Goal: Check status

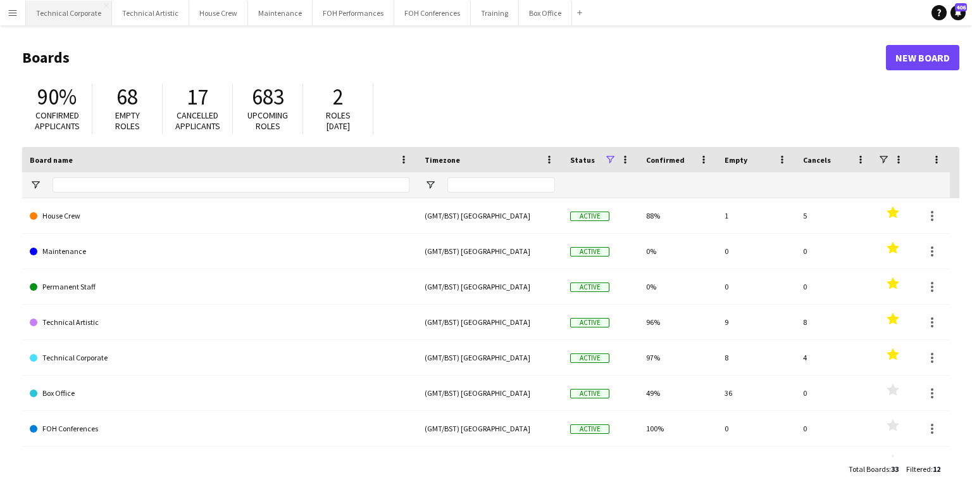
click at [61, 17] on button "Technical Corporate Close" at bounding box center [69, 13] width 86 height 25
click at [149, 17] on button "Technical Artistic Close" at bounding box center [150, 13] width 77 height 25
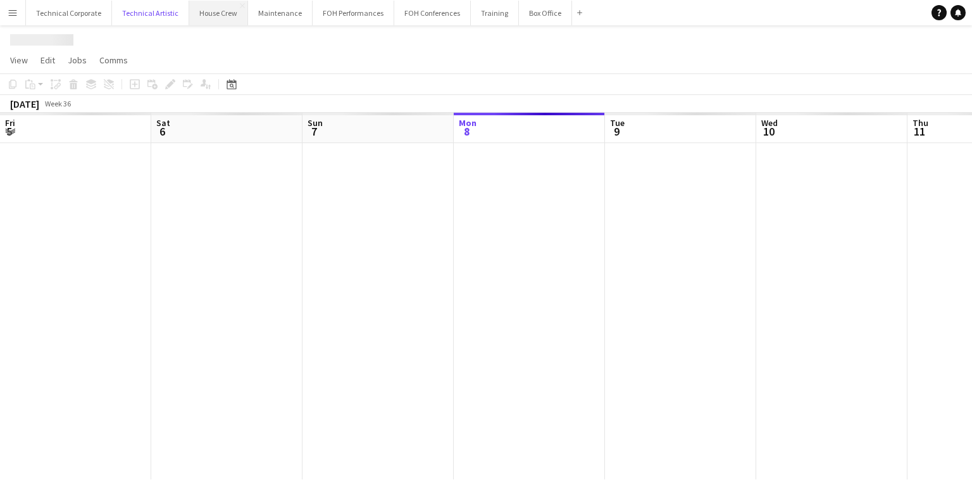
scroll to position [0, 303]
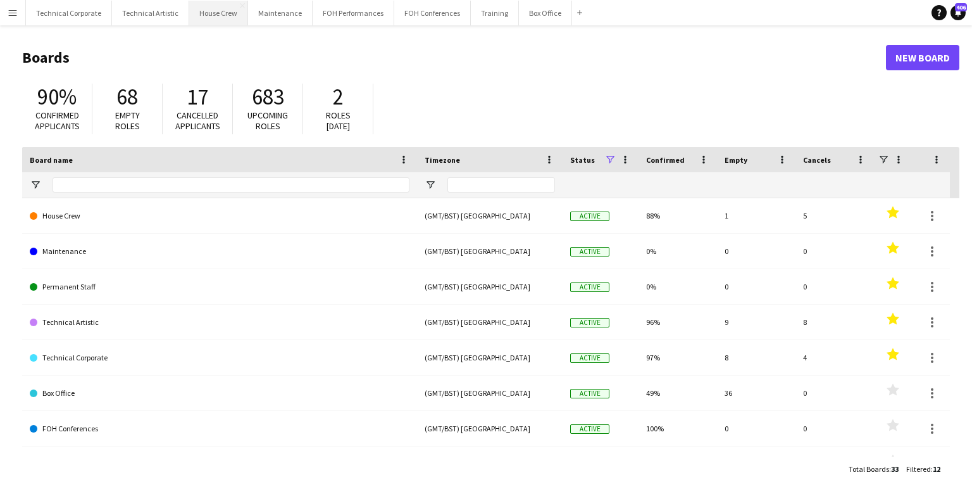
click at [193, 22] on button "House Crew Close" at bounding box center [218, 13] width 59 height 25
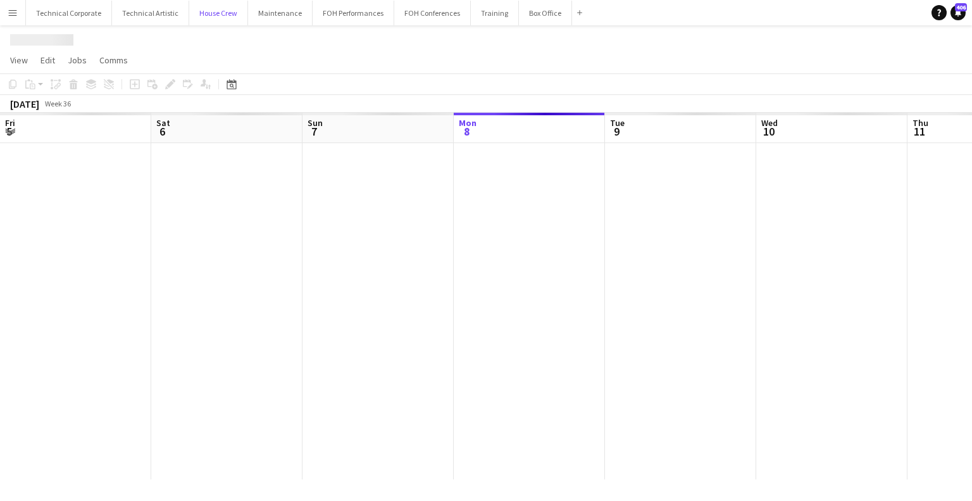
scroll to position [0, 303]
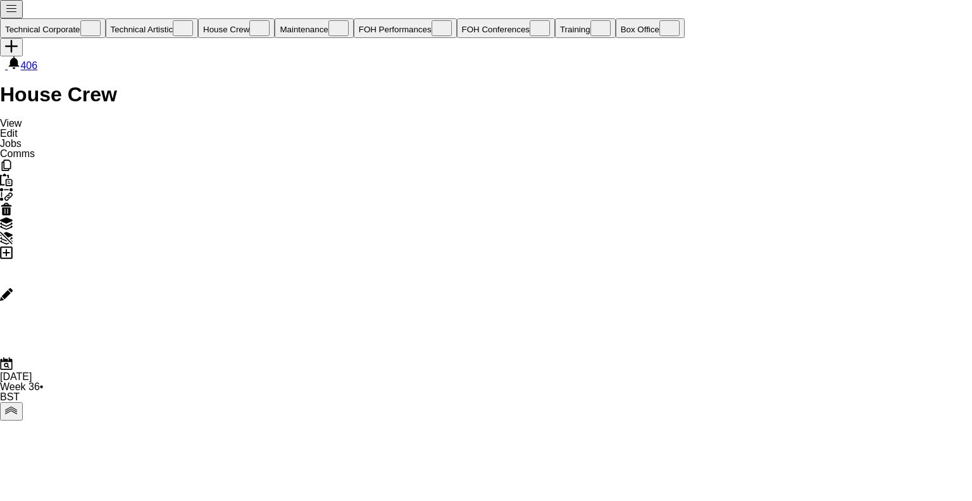
click at [5, 12] on button "Menu" at bounding box center [11, 9] width 23 height 18
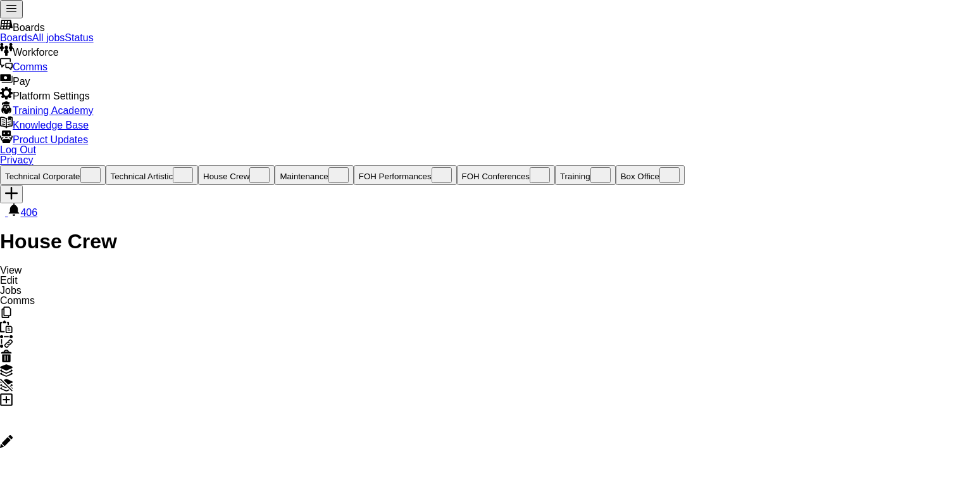
click at [93, 43] on link "Status" at bounding box center [79, 37] width 28 height 11
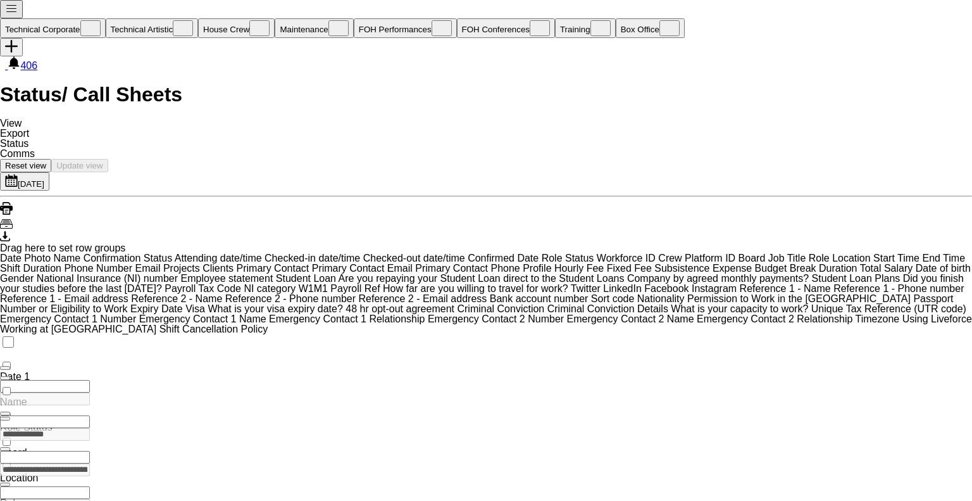
click at [49, 172] on button "[DATE] to [DATE] [DATE]" at bounding box center [24, 181] width 49 height 18
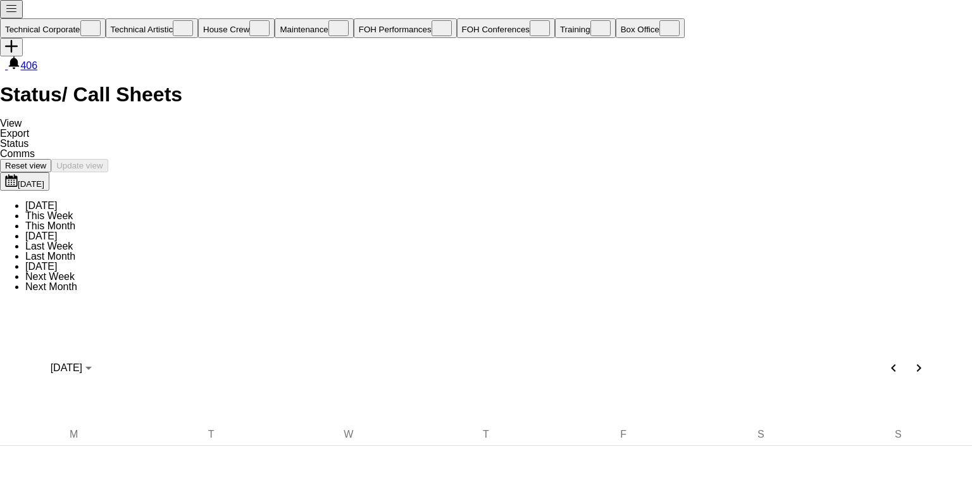
drag, startPoint x: 121, startPoint y: 214, endPoint x: 152, endPoint y: 263, distance: 57.8
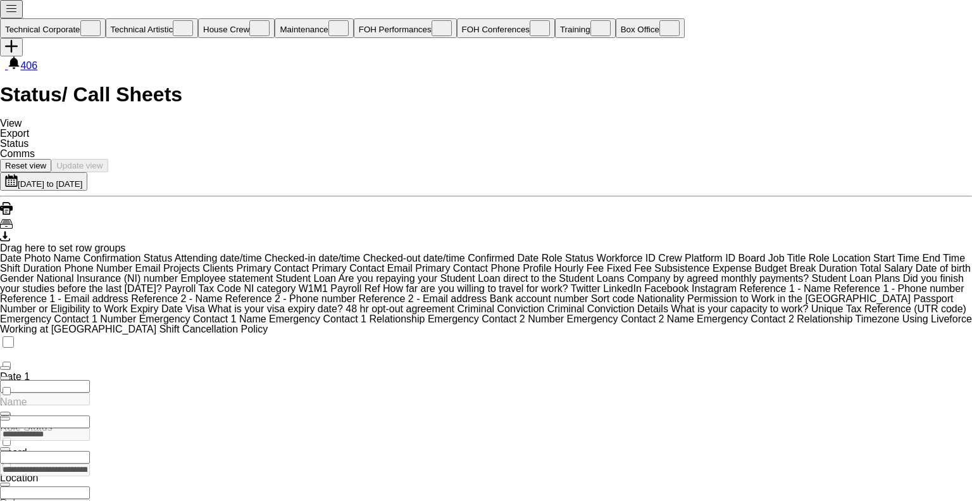
click at [5, 484] on span "Open Filter Menu" at bounding box center [5, 484] width 0 height 0
click at [619, 84] on div "Status / Call Sheets View Views Default view Call Sheets GB View Weekly Staffin…" at bounding box center [486, 127] width 972 height 87
click at [170, 231] on div "Export XLSX" at bounding box center [486, 237] width 972 height 12
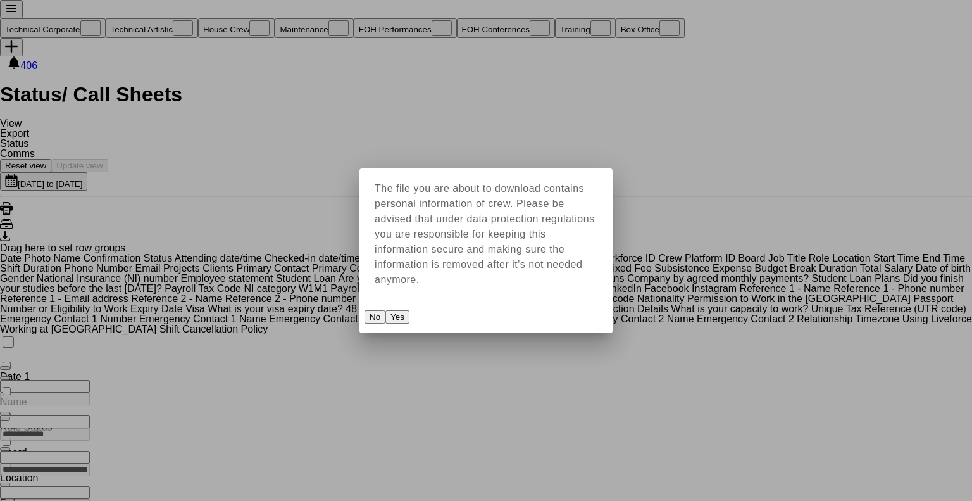
click at [410, 310] on button "Yes" at bounding box center [398, 316] width 24 height 13
